Goal: Complete application form

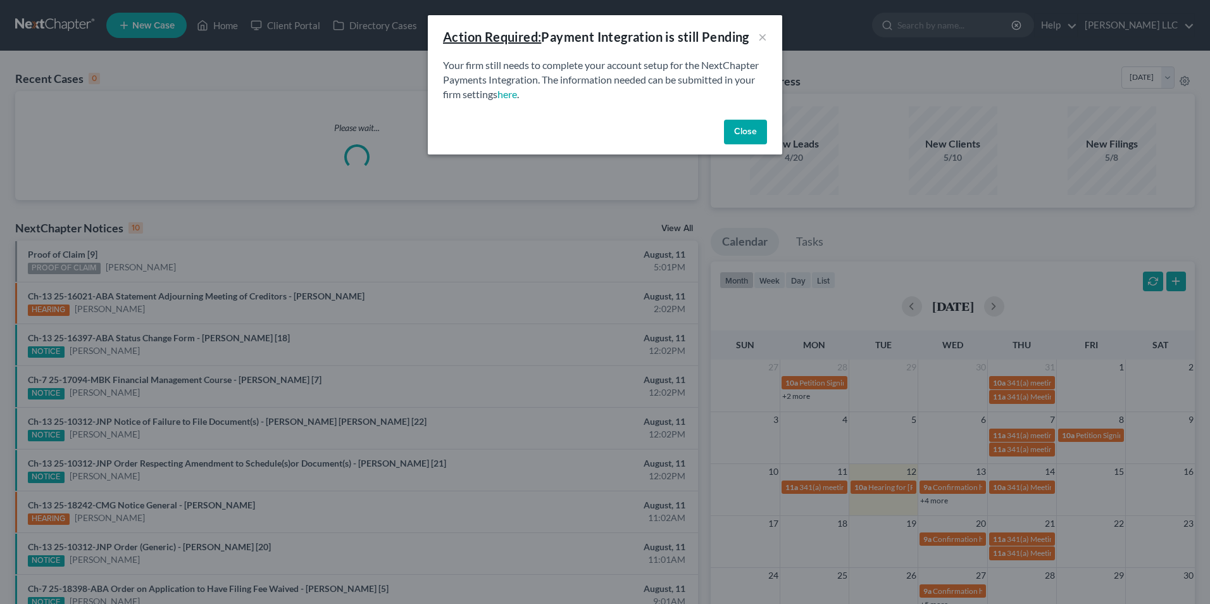
click at [748, 136] on button "Close" at bounding box center [745, 132] width 43 height 25
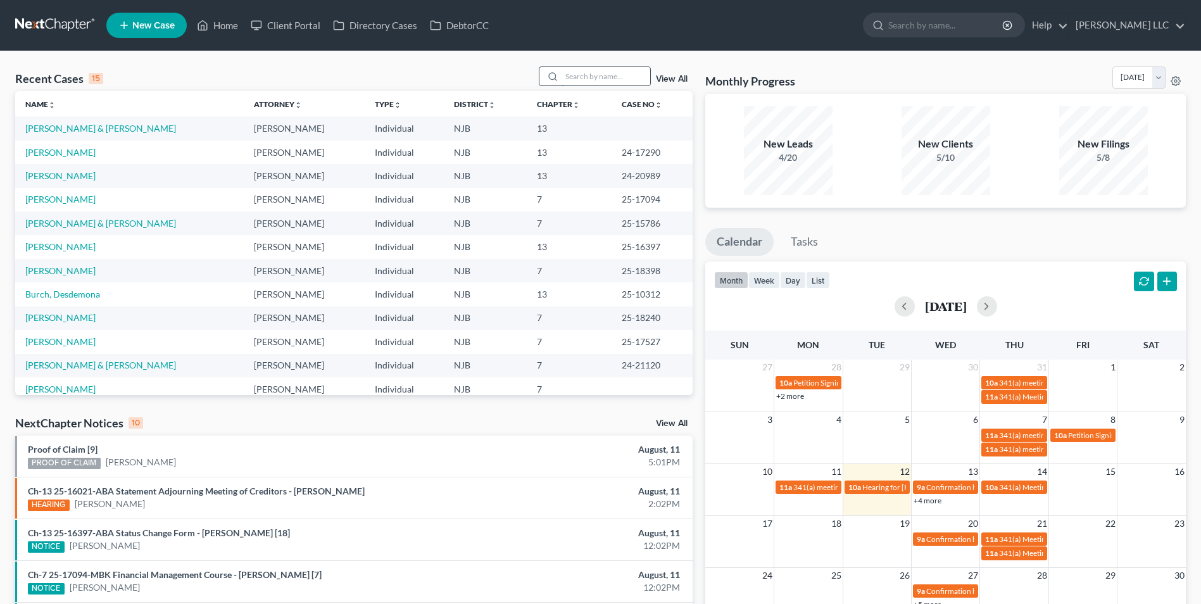
click at [599, 84] on input "search" at bounding box center [605, 76] width 89 height 18
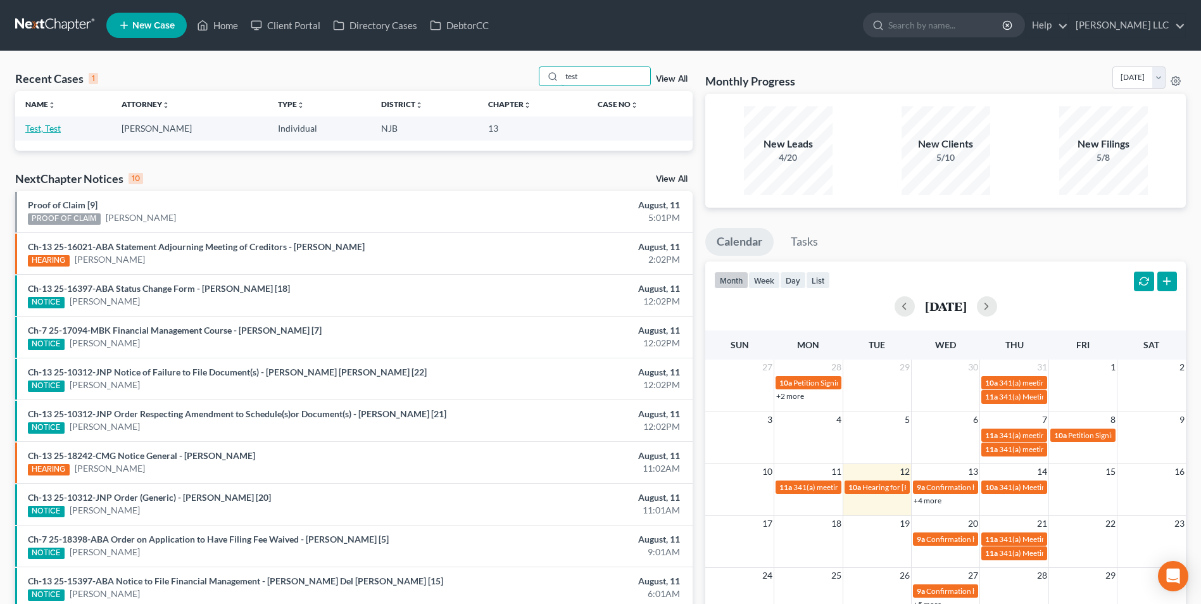
type input "test"
click at [51, 128] on link "Test, Test" at bounding box center [42, 128] width 35 height 11
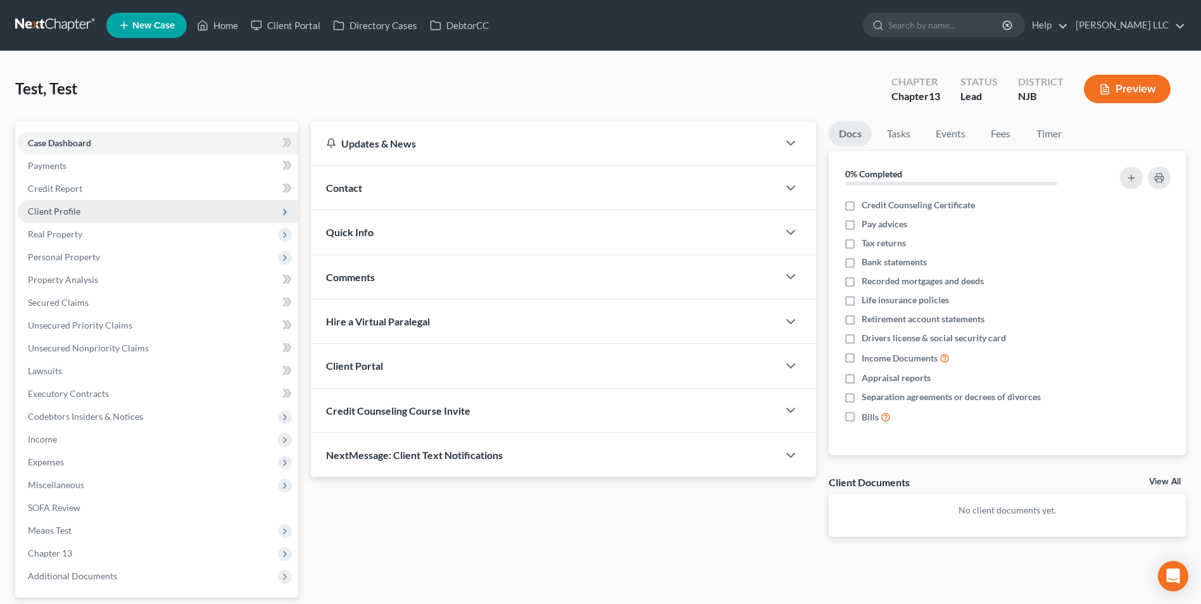
click at [70, 207] on span "Client Profile" at bounding box center [54, 211] width 53 height 11
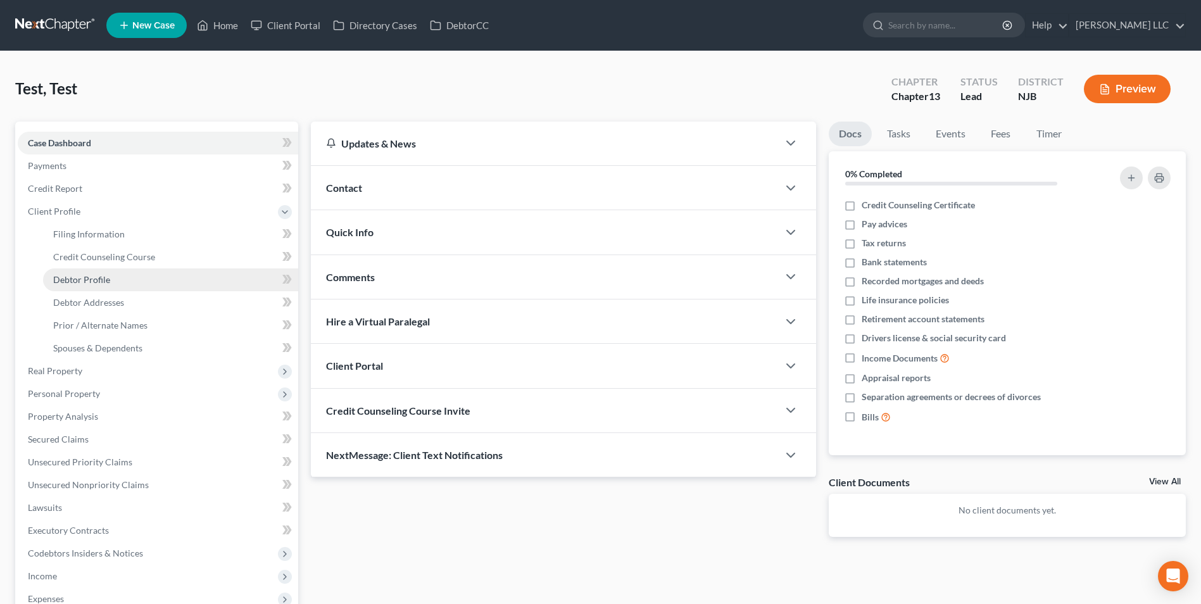
click at [121, 283] on link "Debtor Profile" at bounding box center [170, 279] width 255 height 23
select select "1"
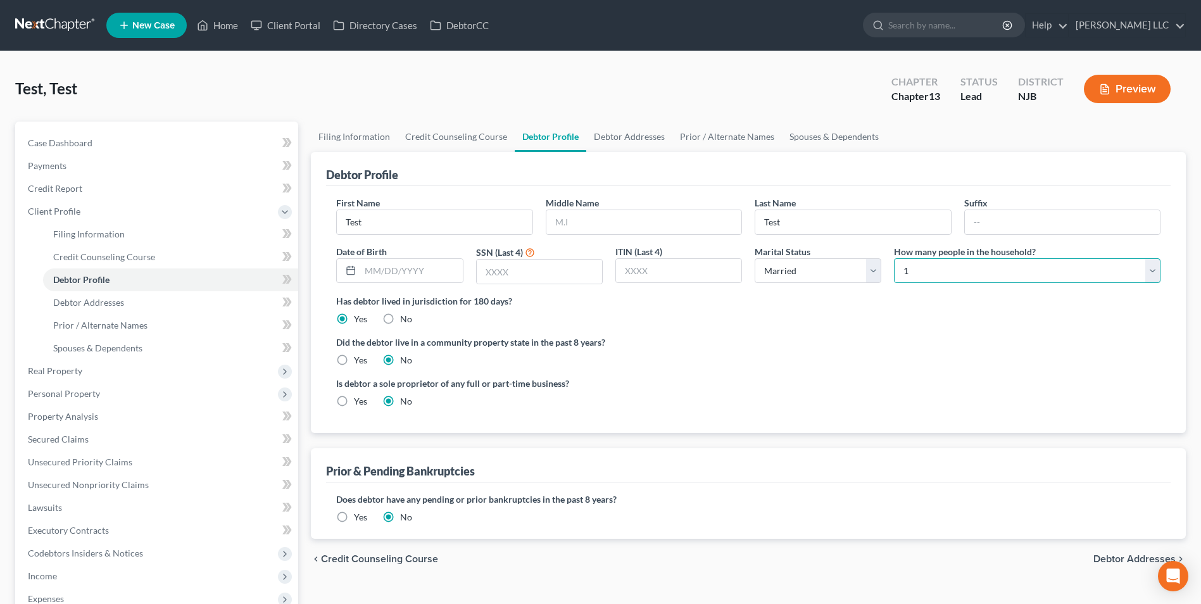
click at [976, 272] on select "Select 1 2 3 4 5 6 7 8 9 10 11 12 13 14 15 16 17 18 19 20" at bounding box center [1027, 270] width 266 height 25
select select "2"
click at [894, 258] on select "Select 1 2 3 4 5 6 7 8 9 10 11 12 13 14 15 16 17 18 19 20" at bounding box center [1027, 270] width 266 height 25
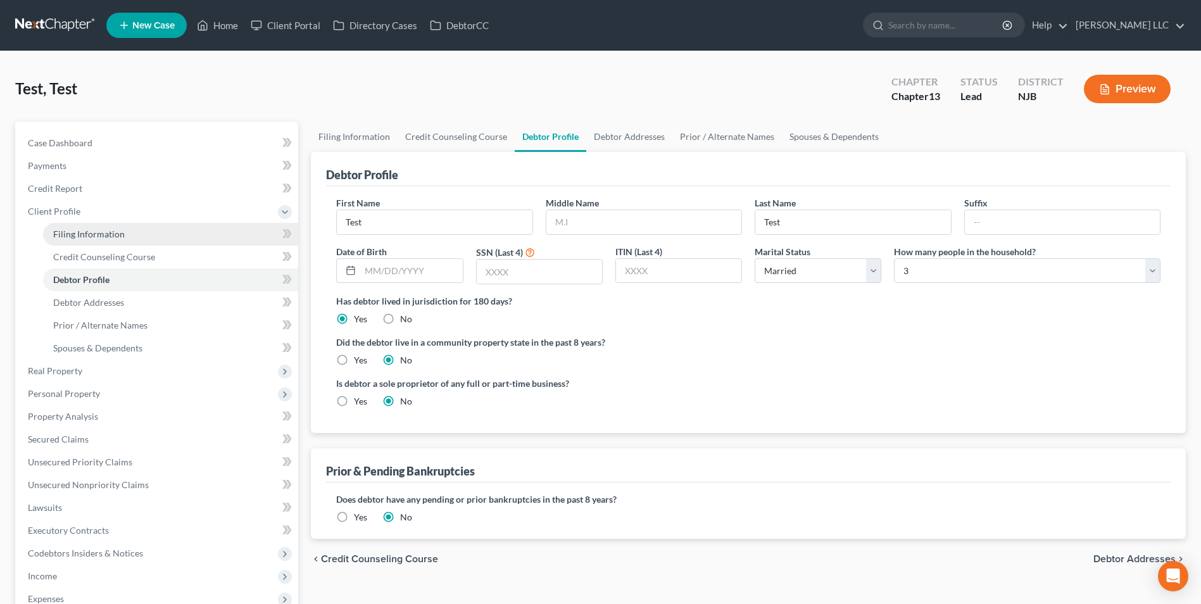
click at [104, 232] on span "Filing Information" at bounding box center [89, 234] width 72 height 11
select select "1"
select select "0"
select select "3"
select select "33"
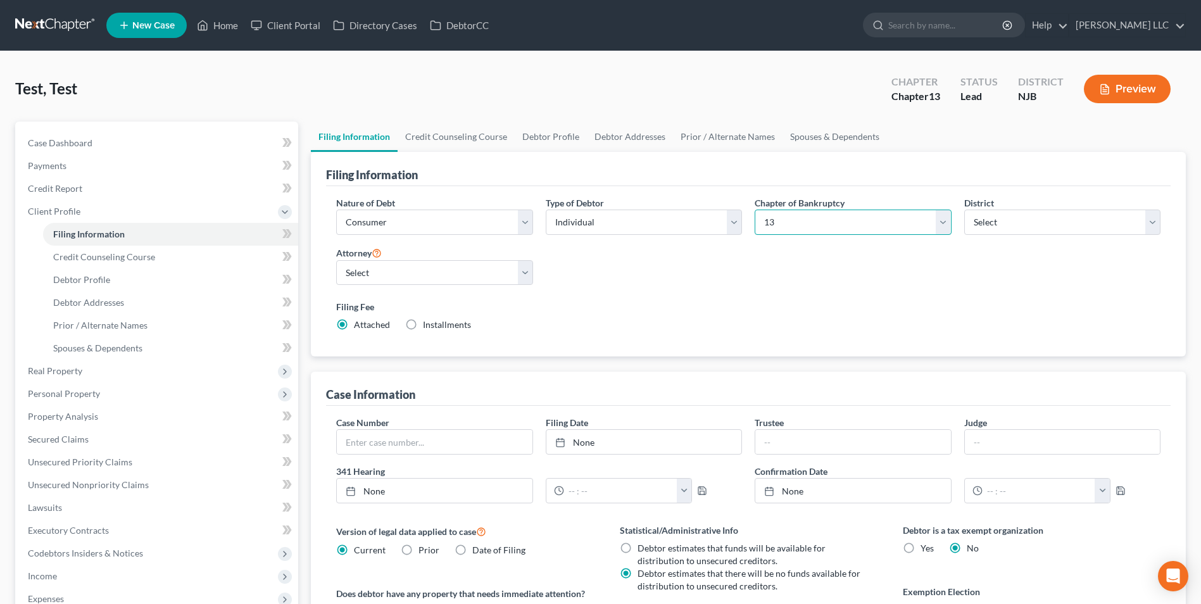
drag, startPoint x: 827, startPoint y: 223, endPoint x: 814, endPoint y: 235, distance: 17.5
click at [826, 223] on select "Select 7 11 12 13" at bounding box center [853, 222] width 196 height 25
select select "0"
click at [755, 210] on select "Select 7 11 12 13" at bounding box center [853, 222] width 196 height 25
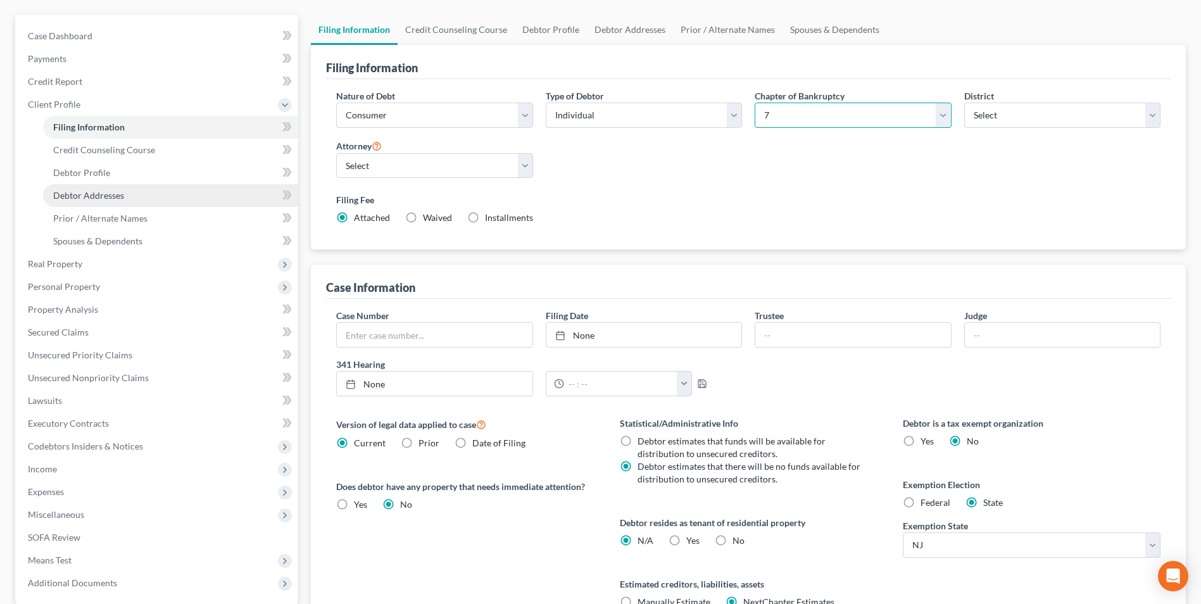
scroll to position [230, 0]
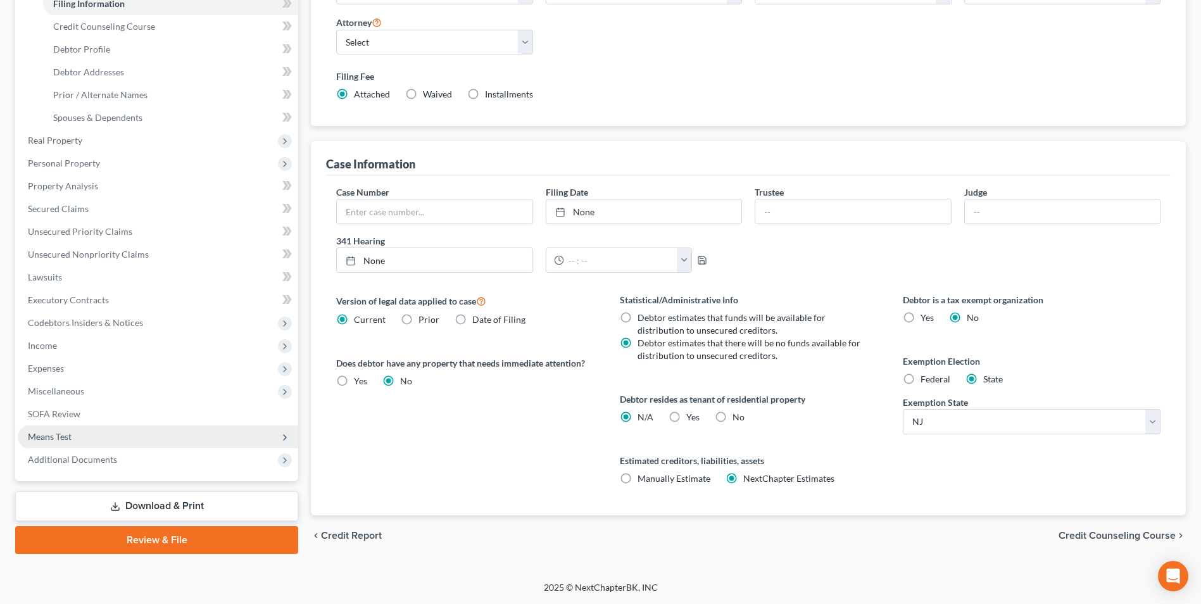
click at [152, 435] on span "Means Test" at bounding box center [158, 436] width 280 height 23
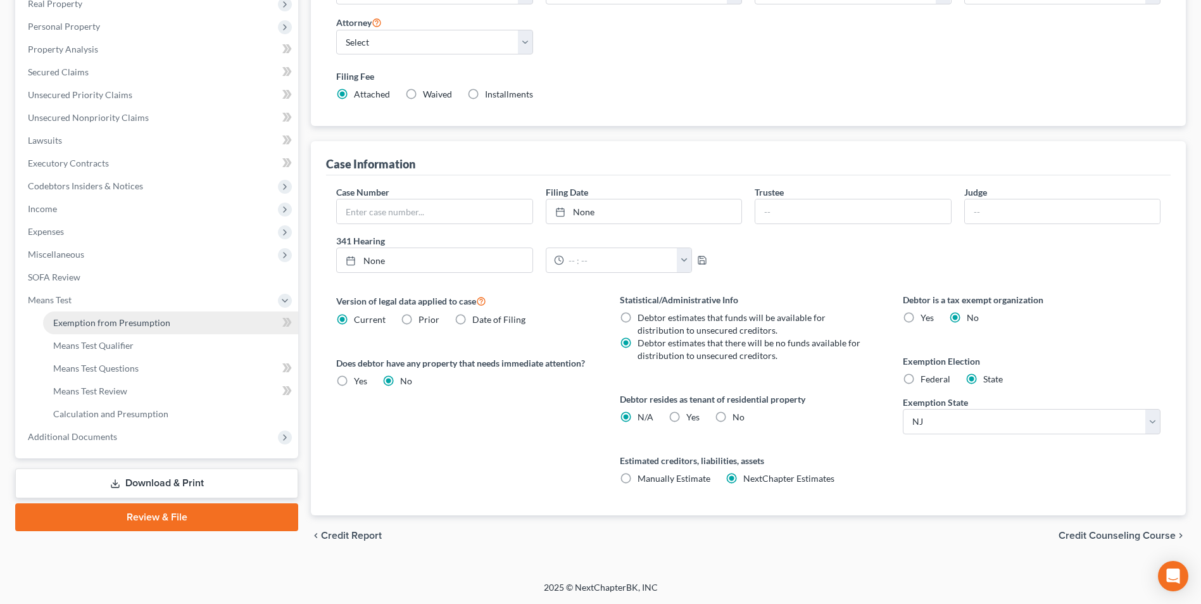
click at [161, 323] on span "Exemption from Presumption" at bounding box center [111, 322] width 117 height 11
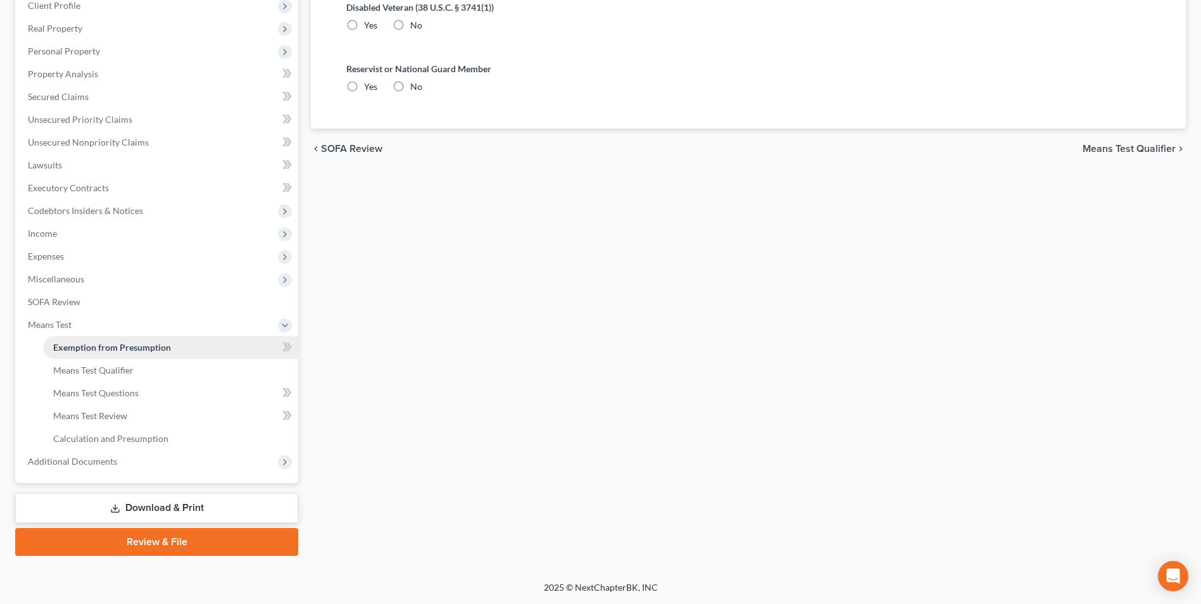
scroll to position [33, 0]
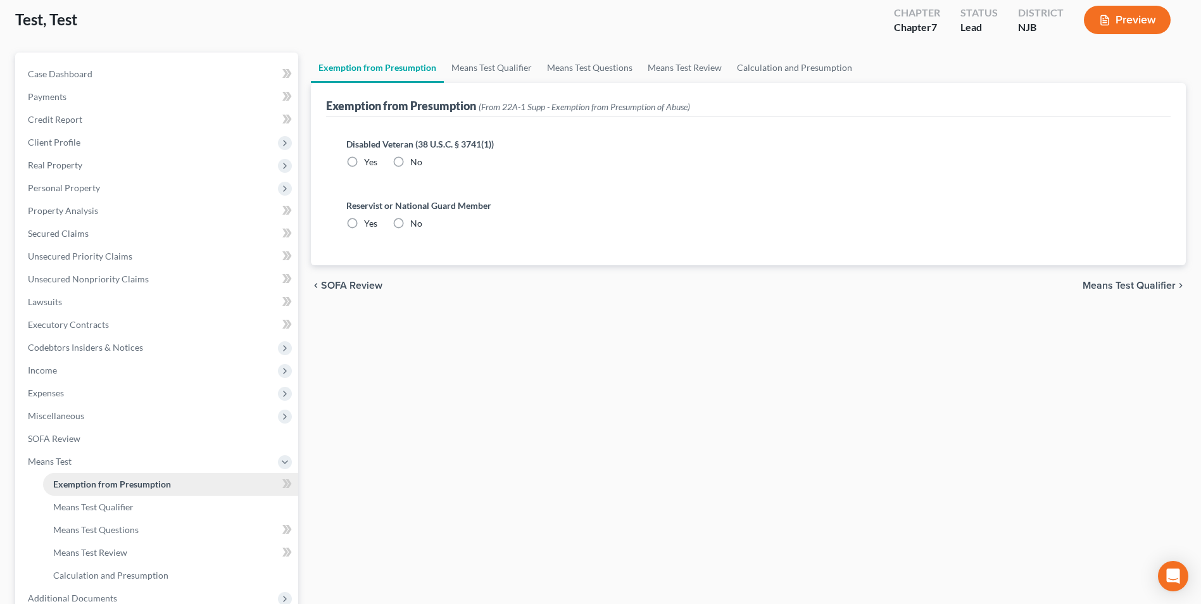
radio input "true"
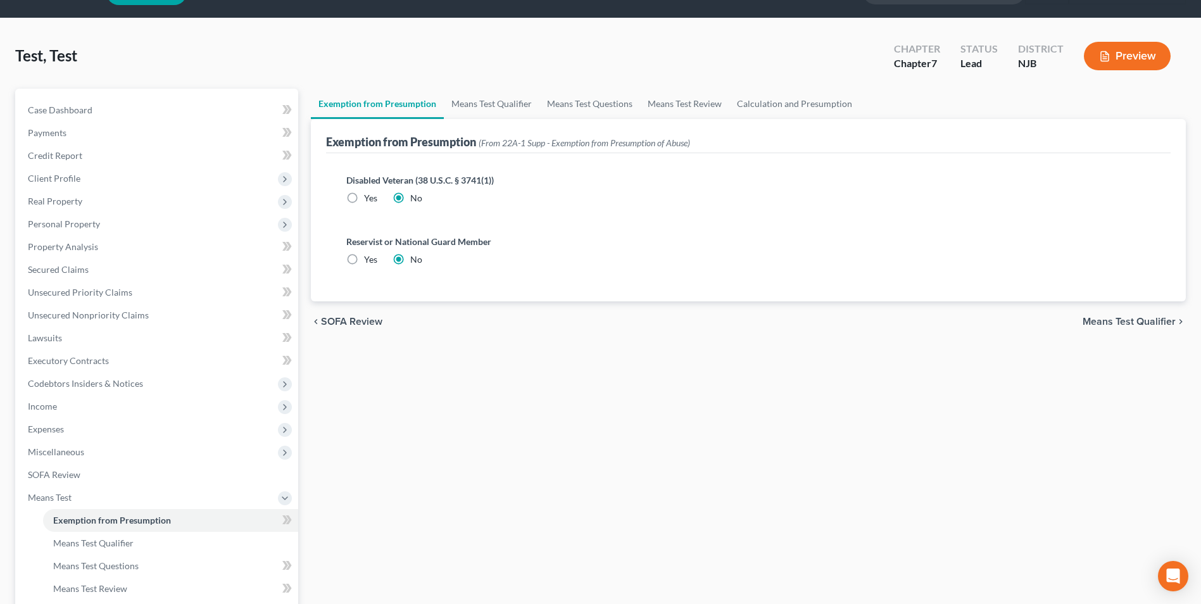
scroll to position [0, 0]
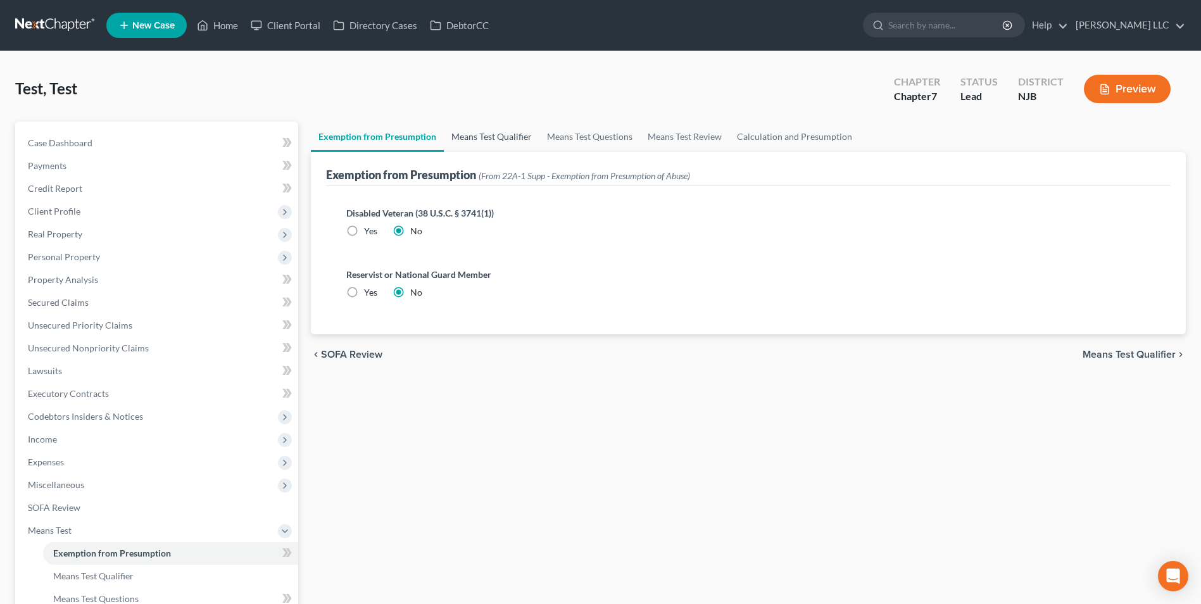
click at [499, 137] on link "Means Test Qualifier" at bounding box center [492, 137] width 96 height 30
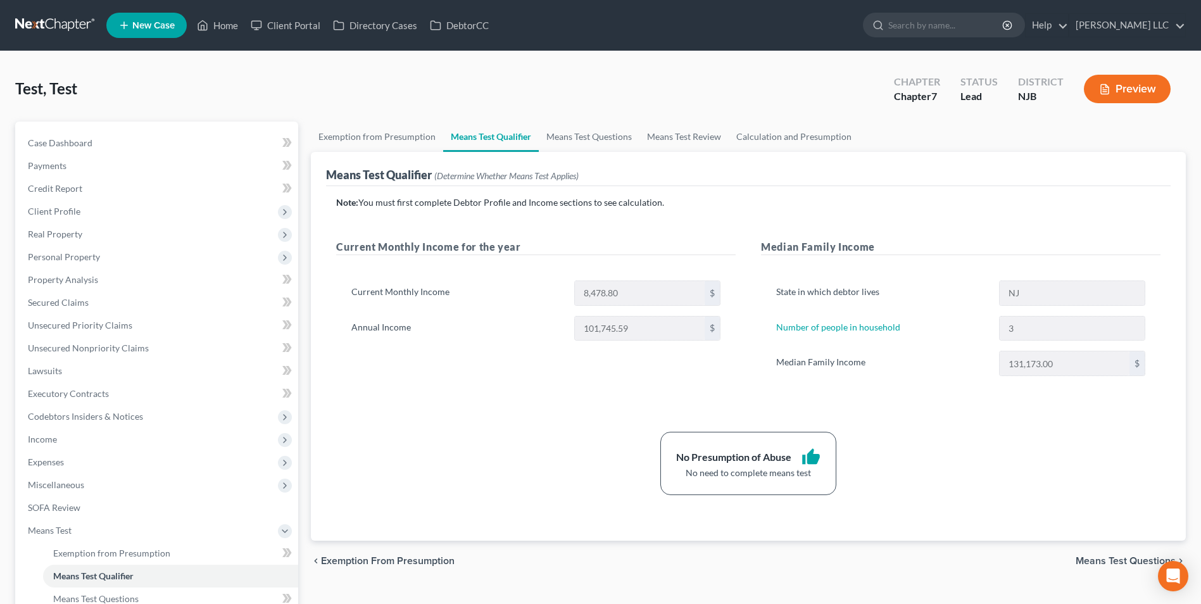
click at [55, 26] on link at bounding box center [55, 25] width 81 height 23
